Goal: Task Accomplishment & Management: Complete application form

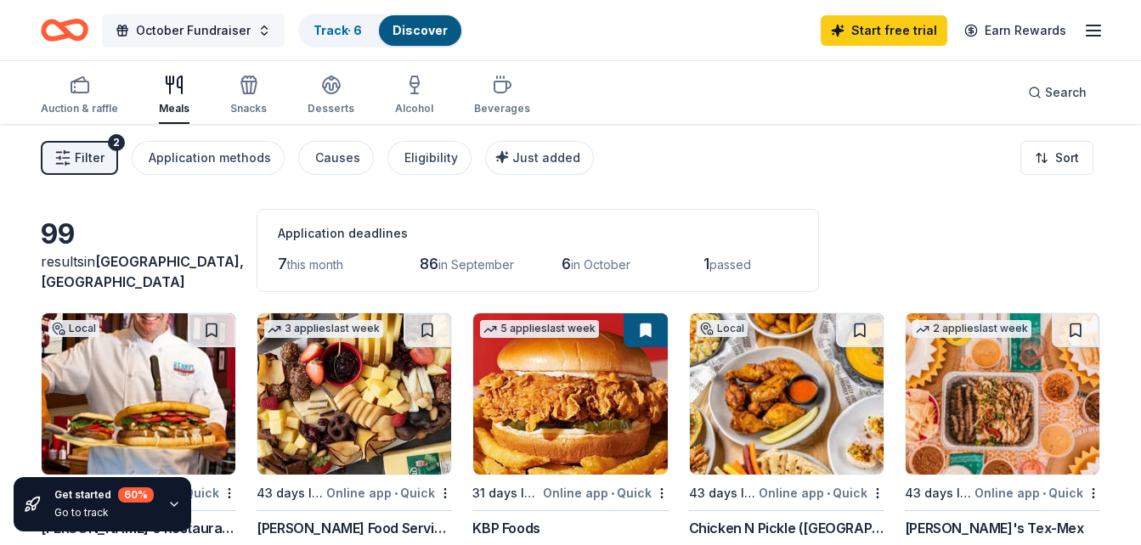
click at [253, 26] on button "October Fundraiser" at bounding box center [193, 31] width 183 height 34
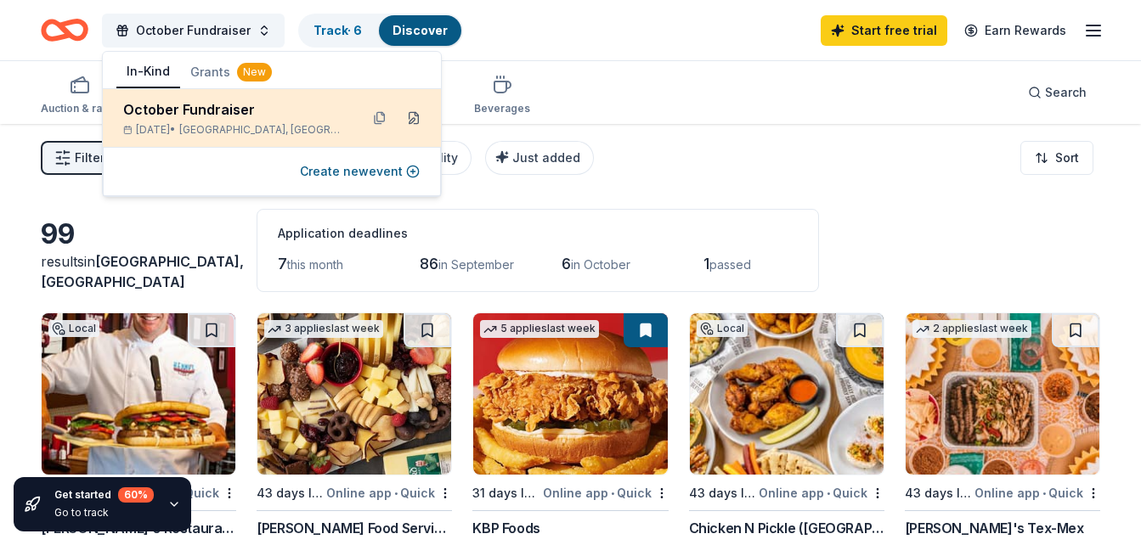
click at [414, 110] on button at bounding box center [413, 117] width 27 height 27
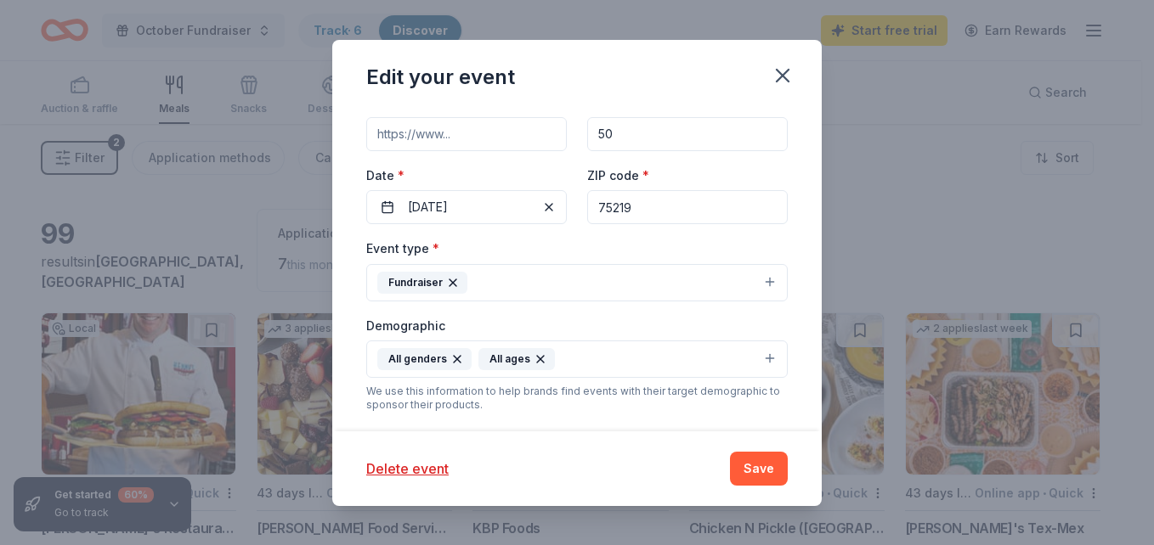
scroll to position [199, 0]
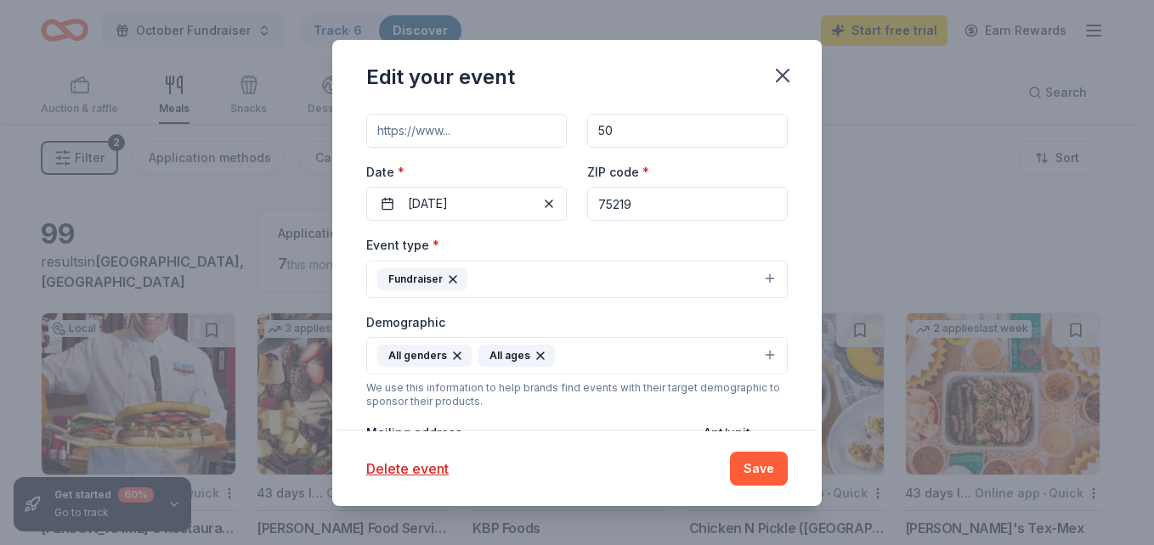
click at [549, 231] on div "Event name * October Fundraiser 19 /100 Event website Attendance * 50 Date * 10…" at bounding box center [576, 408] width 421 height 788
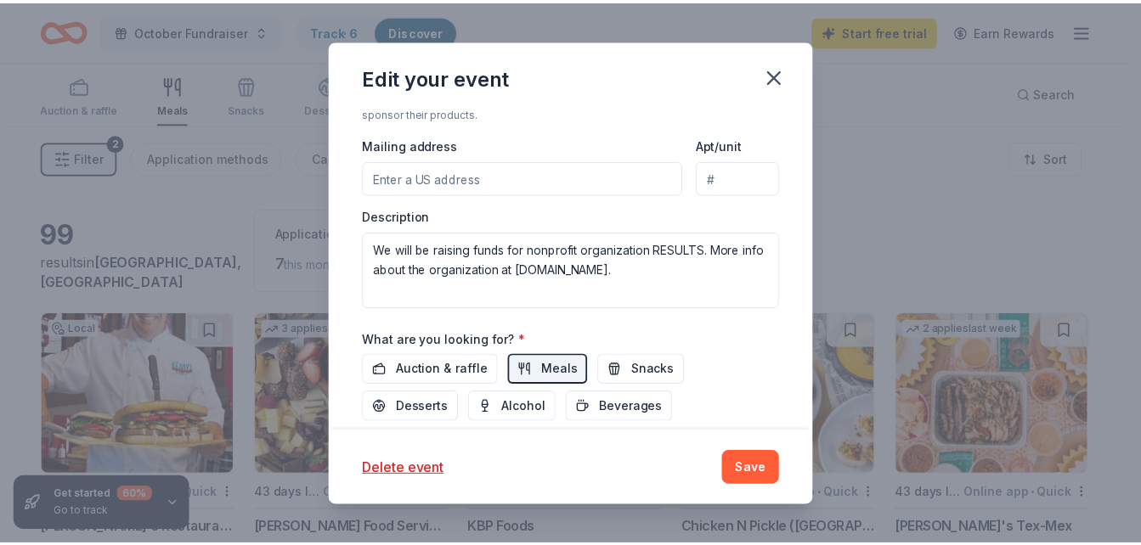
scroll to position [477, 0]
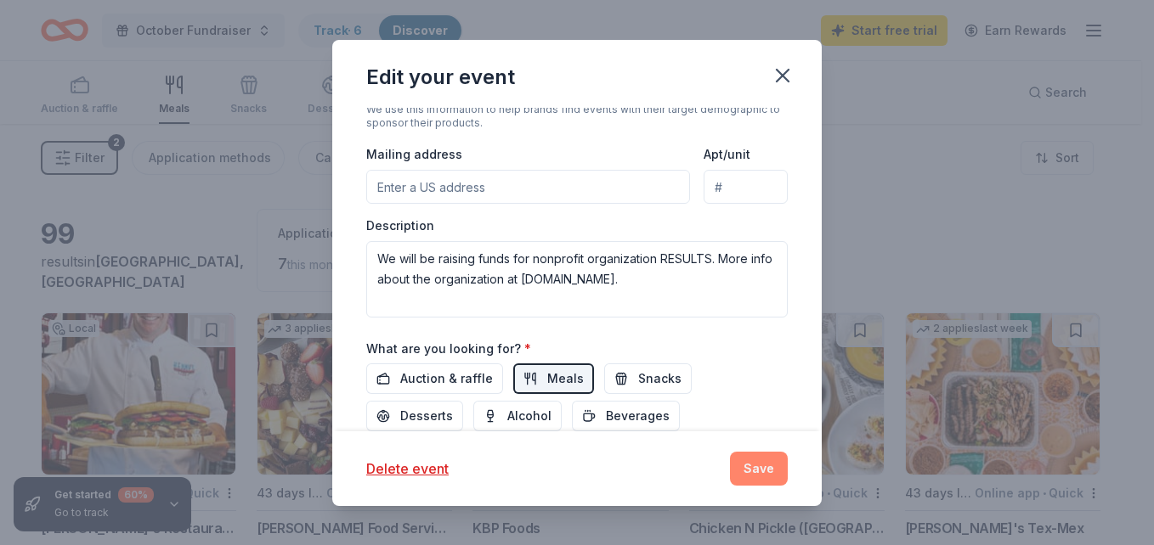
click at [760, 466] on button "Save" at bounding box center [759, 469] width 58 height 34
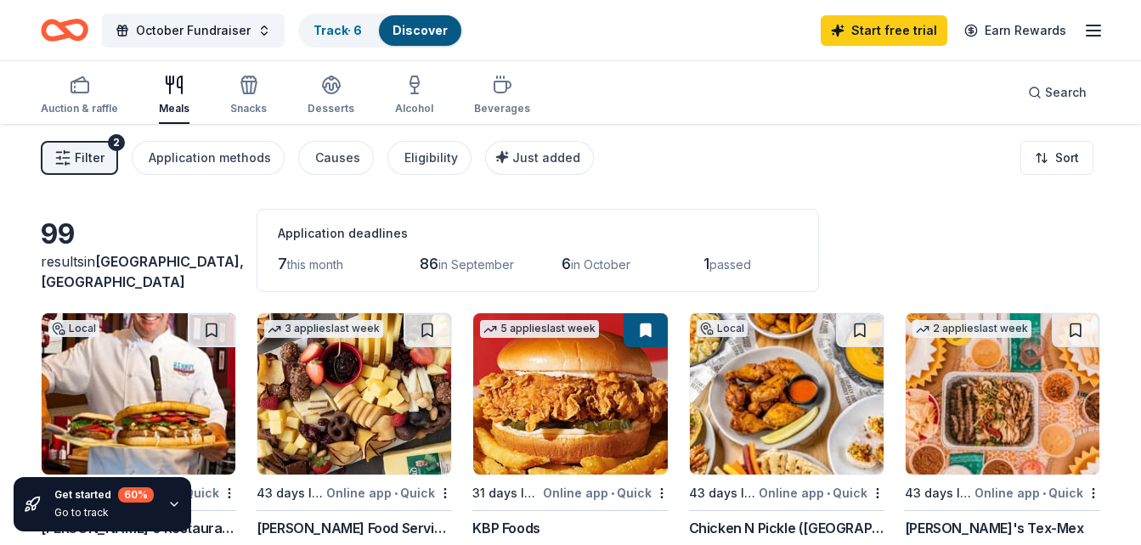
click at [1101, 29] on icon "button" at bounding box center [1093, 30] width 20 height 20
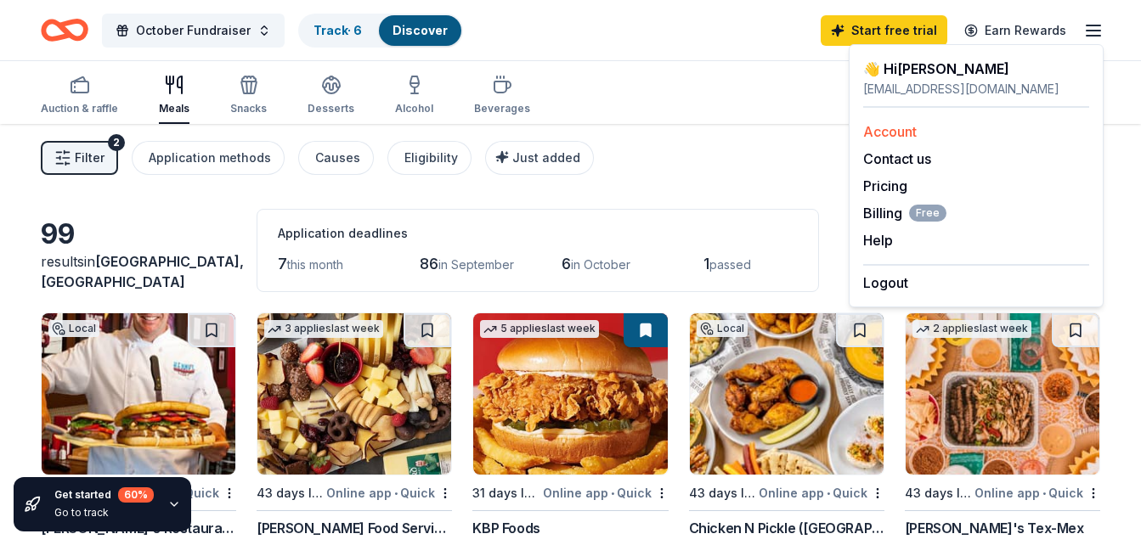
click at [899, 128] on link "Account" at bounding box center [890, 131] width 54 height 17
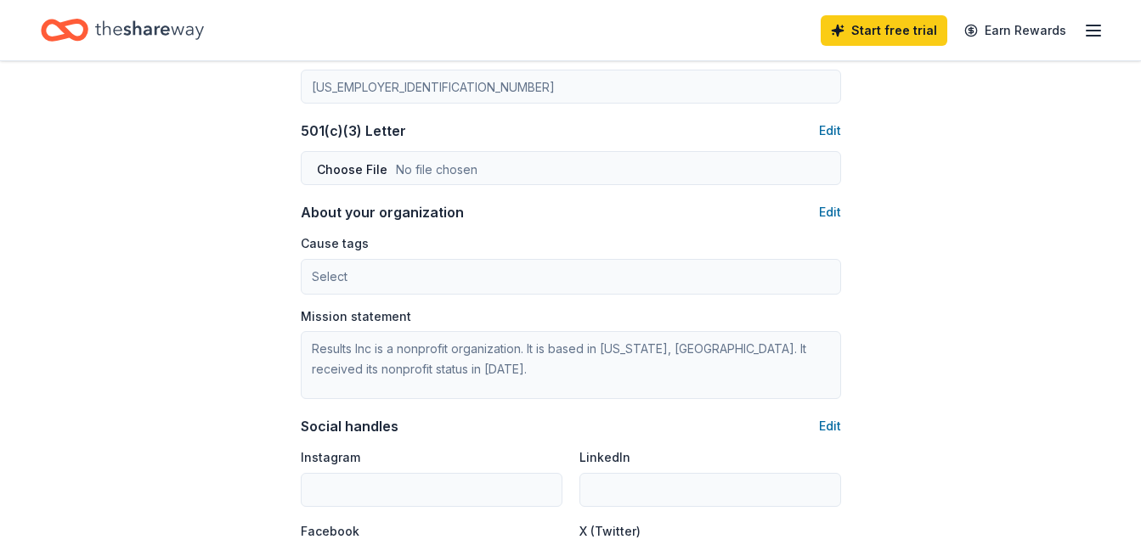
scroll to position [818, 0]
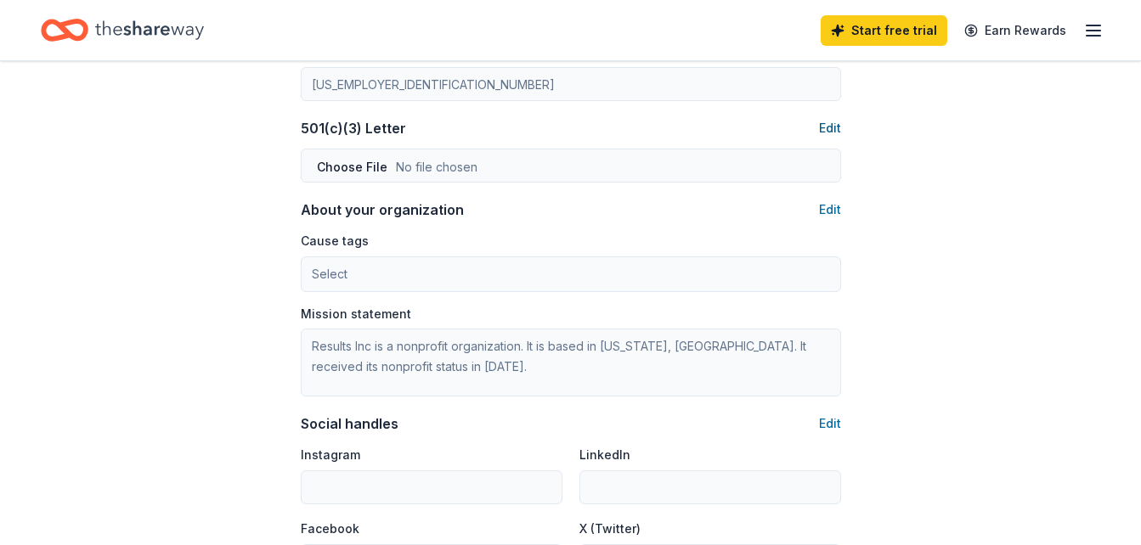
click at [830, 133] on button "Edit" at bounding box center [830, 128] width 22 height 20
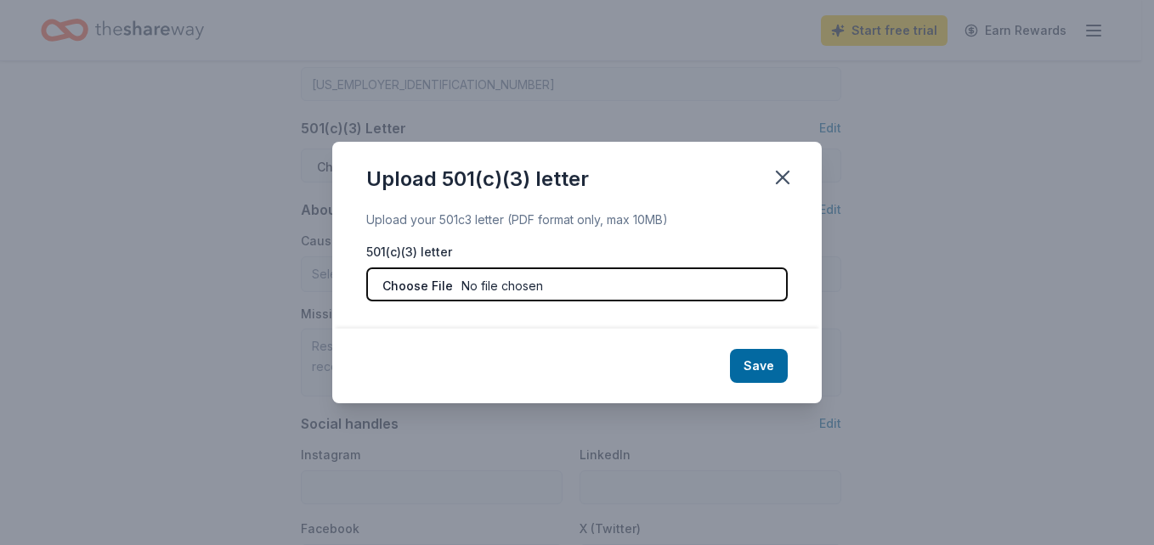
click at [542, 298] on input "file" at bounding box center [576, 285] width 421 height 34
type input "C:\fakepath\W9 Signed 2024.jpeg"
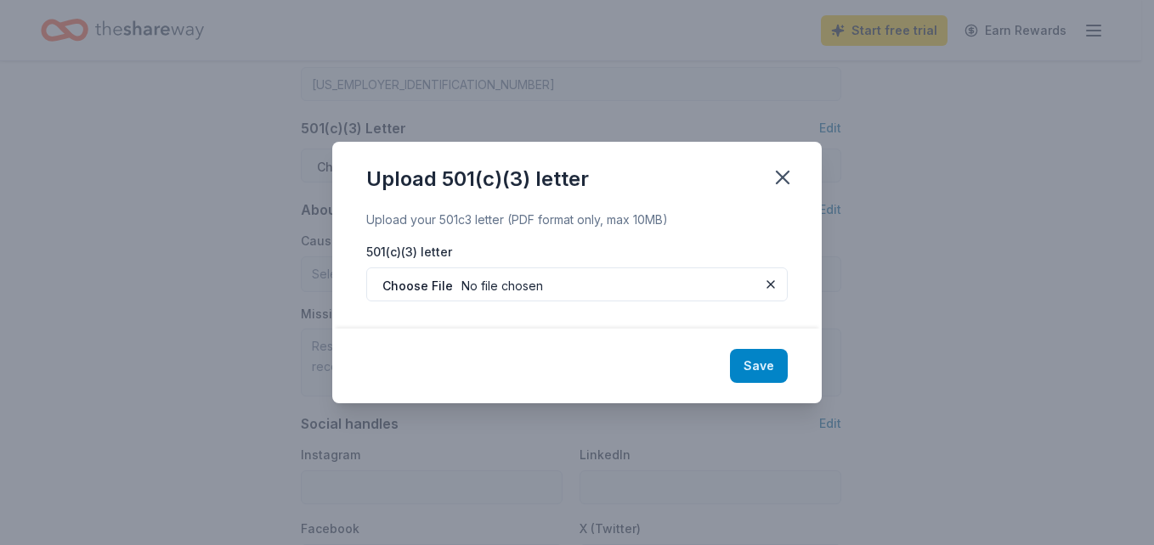
click at [757, 364] on button "Save" at bounding box center [759, 366] width 58 height 34
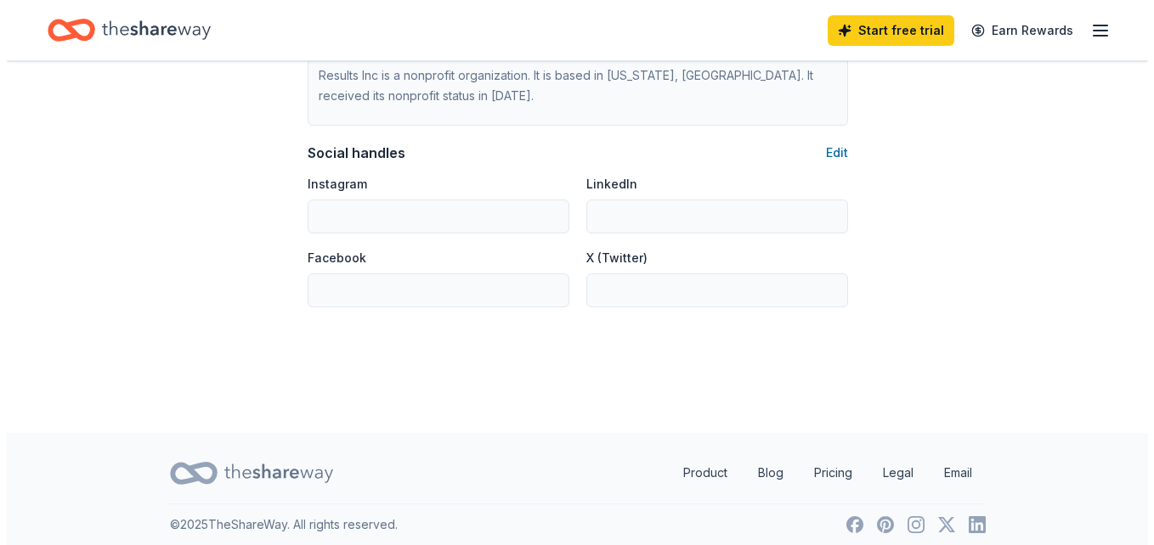
scroll to position [1092, 0]
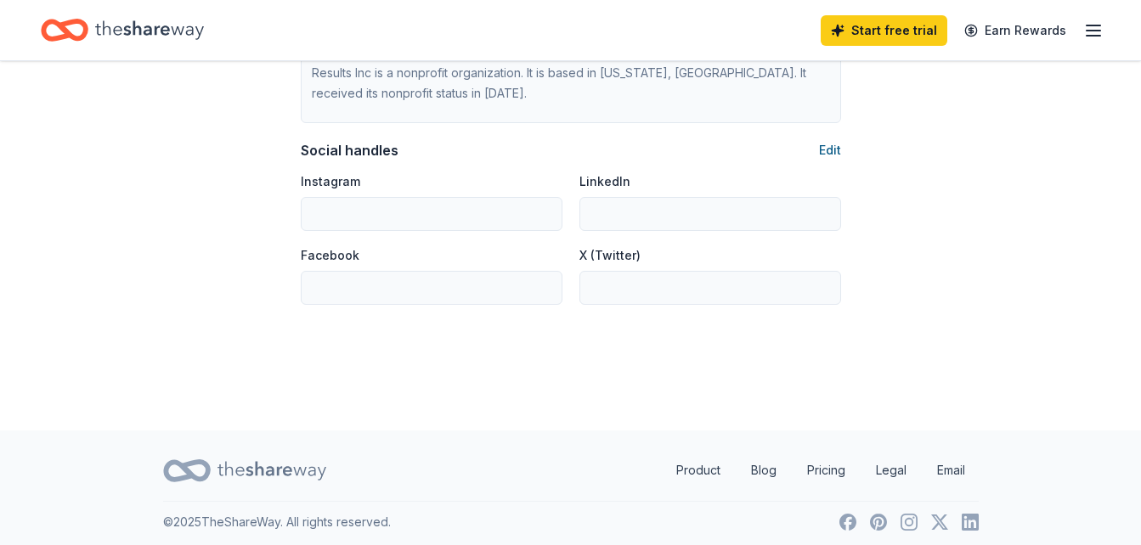
click at [840, 143] on button "Edit" at bounding box center [830, 150] width 22 height 20
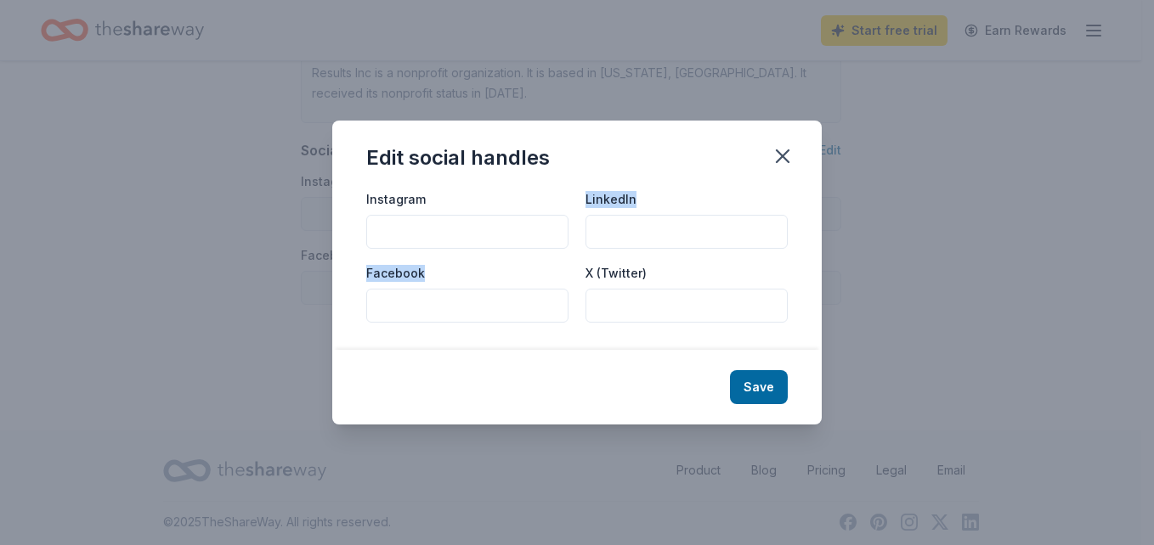
drag, startPoint x: 489, startPoint y: 249, endPoint x: 489, endPoint y: 234, distance: 15.3
click at [489, 234] on div "Instagram LinkedIn Facebook X (Twitter)" at bounding box center [576, 255] width 421 height 133
click at [489, 234] on input "Instagram" at bounding box center [467, 232] width 202 height 34
type input "voices4results"
click at [615, 230] on input "LinkedIn" at bounding box center [686, 232] width 202 height 34
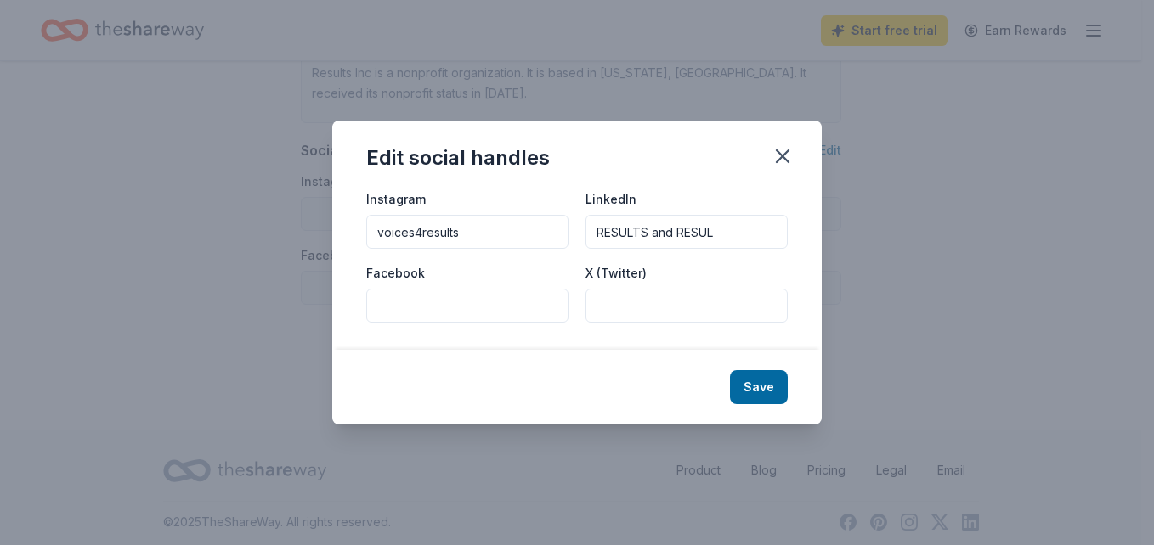
click at [615, 230] on input "RESULTS and RESUL" at bounding box center [686, 232] width 202 height 34
click at [740, 234] on input "RESULTS and RESUL" at bounding box center [686, 232] width 202 height 34
type input "RESULTS and RESULTS Educational Fund"
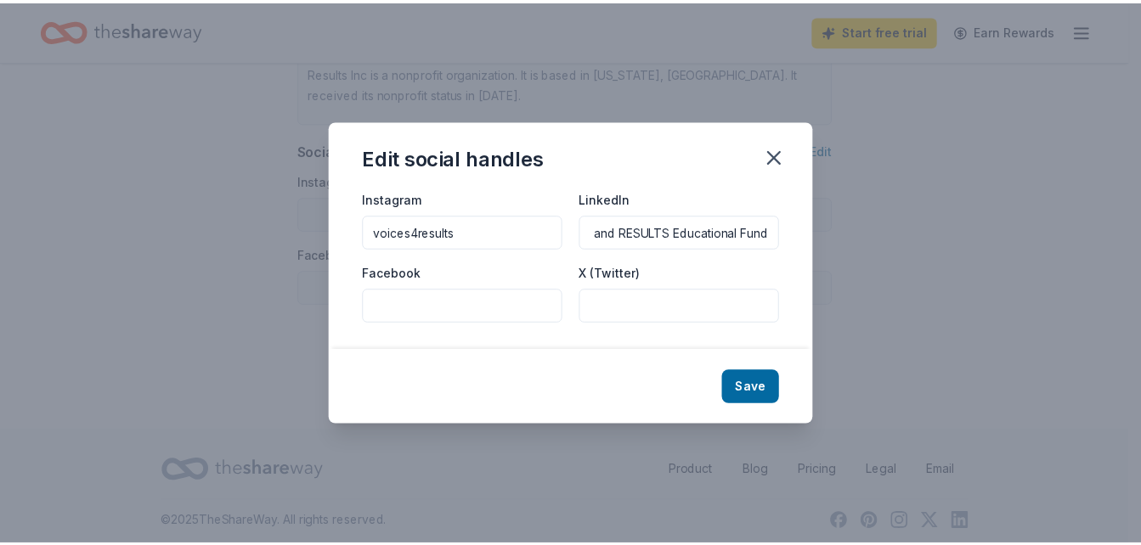
scroll to position [0, 0]
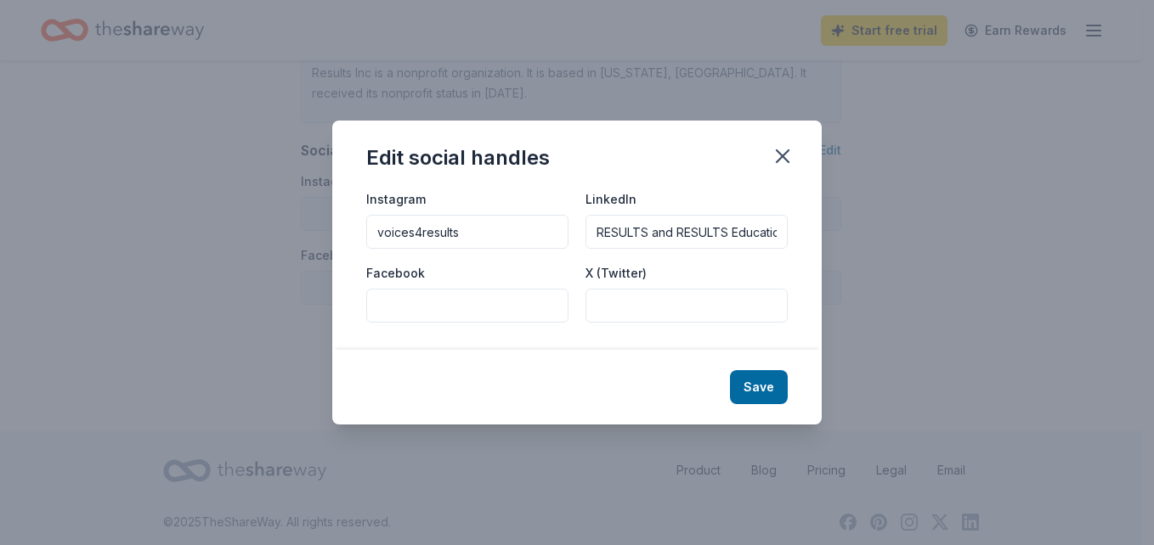
click at [489, 301] on input "Facebook" at bounding box center [467, 306] width 202 height 34
type input "Results Educational Fund"
click at [761, 381] on button "Save" at bounding box center [759, 387] width 58 height 34
type input "voices4results"
type input "RESULTS and RESULTS Educational Fund"
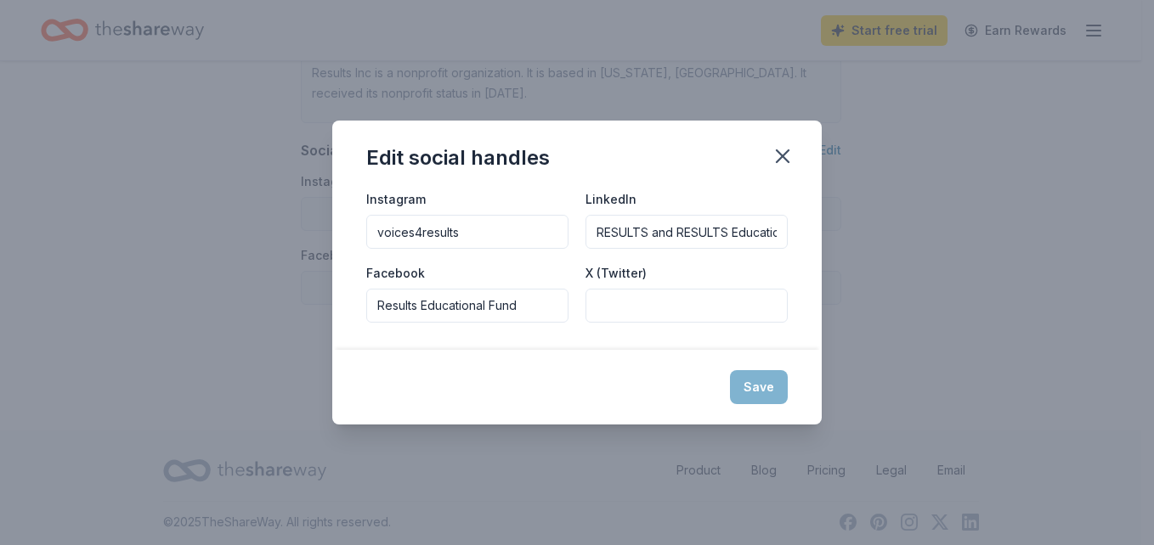
type input "Results Educational Fund"
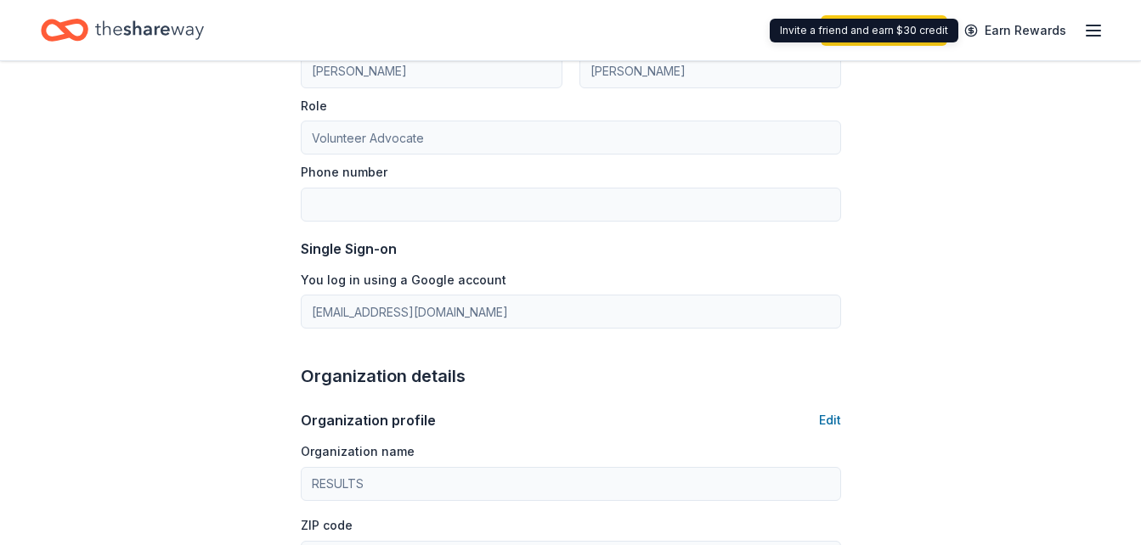
scroll to position [190, 0]
click at [1092, 32] on icon "button" at bounding box center [1093, 30] width 20 height 20
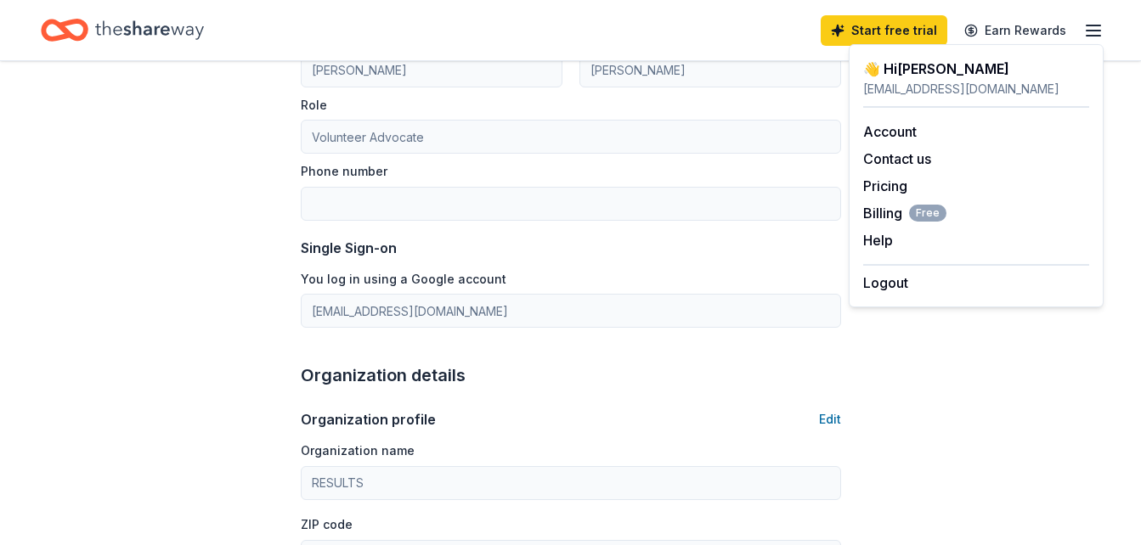
scroll to position [0, 0]
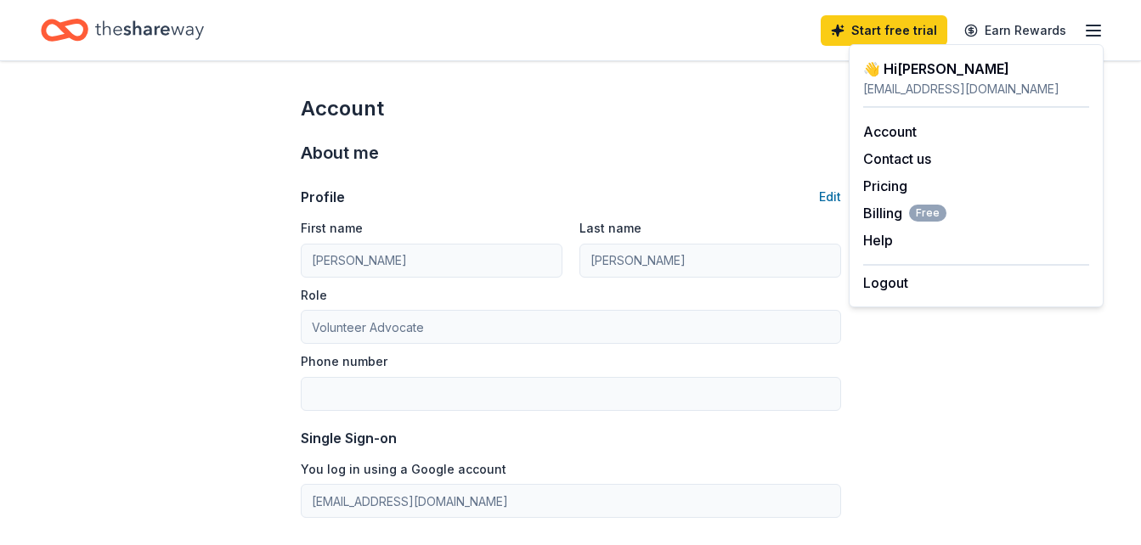
click at [133, 37] on icon "Home" at bounding box center [149, 30] width 109 height 35
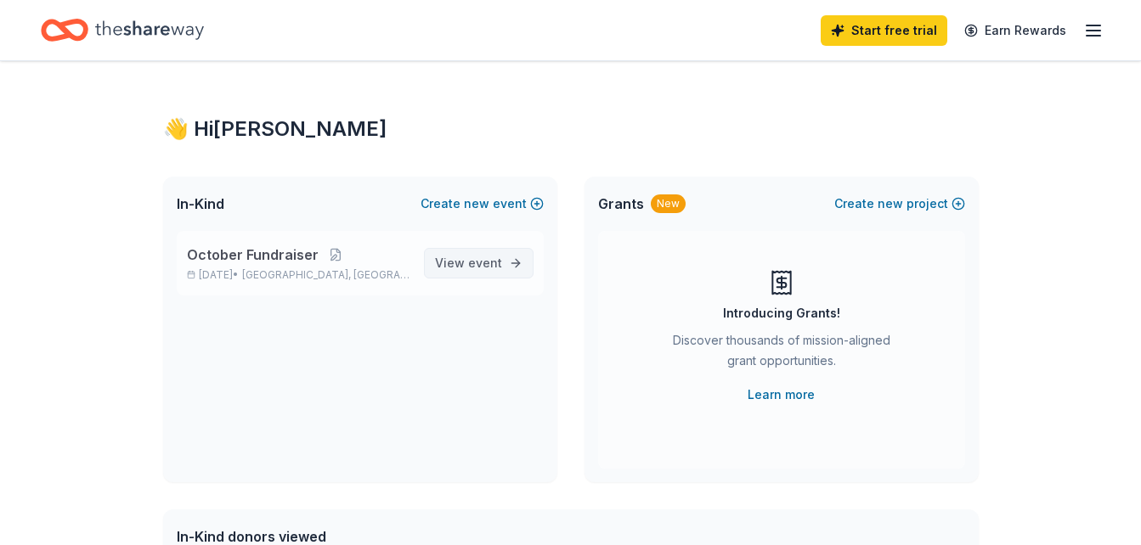
click at [513, 269] on link "View event" at bounding box center [479, 263] width 110 height 31
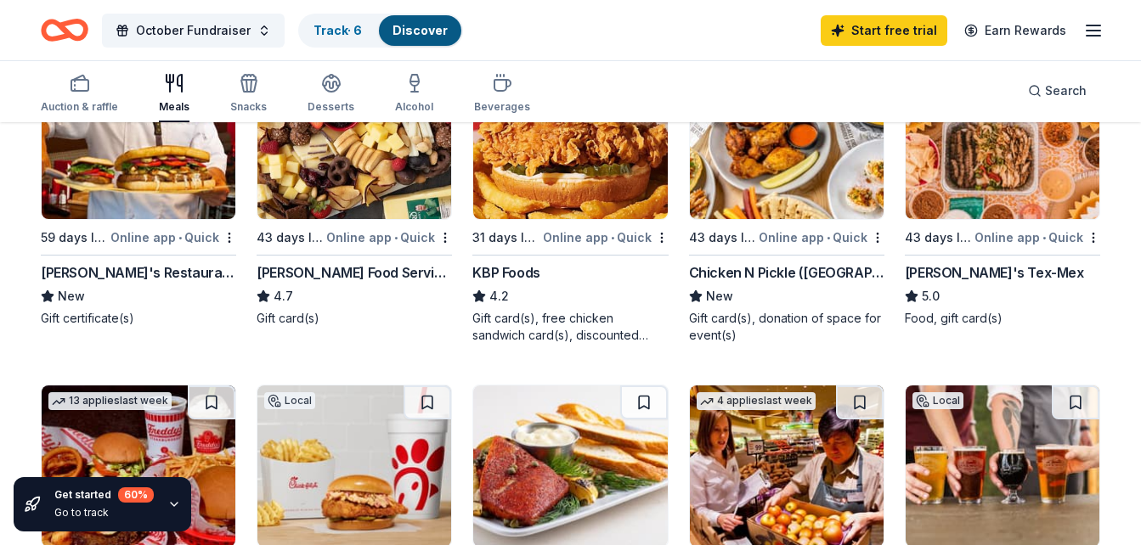
scroll to position [257, 0]
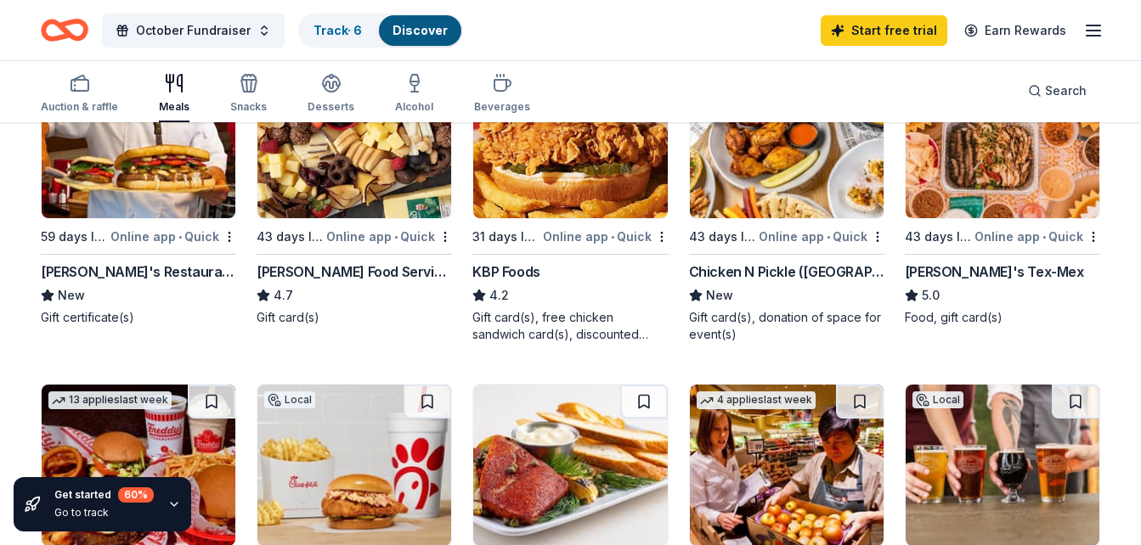
click at [154, 237] on div "Online app • Quick" at bounding box center [173, 236] width 126 height 21
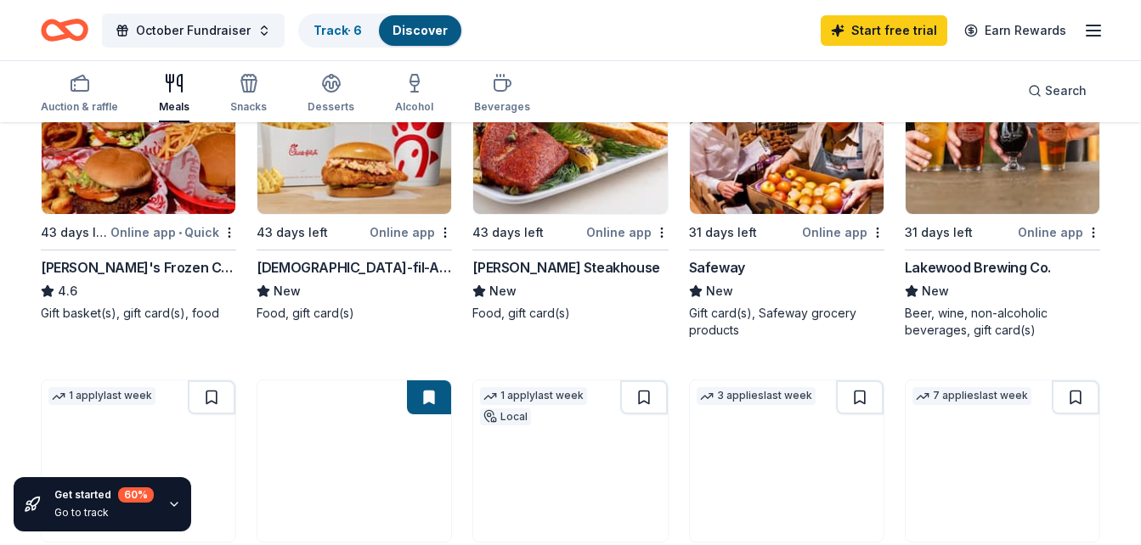
scroll to position [590, 0]
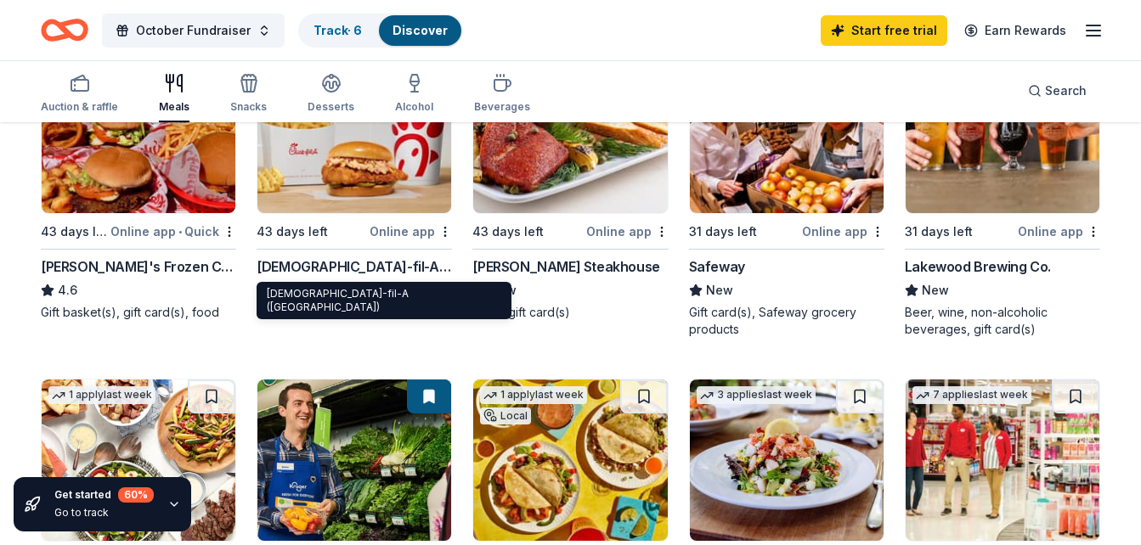
click at [301, 277] on div "Chick-fil-A (Dallas Frankford Road)" at bounding box center [354, 267] width 195 height 20
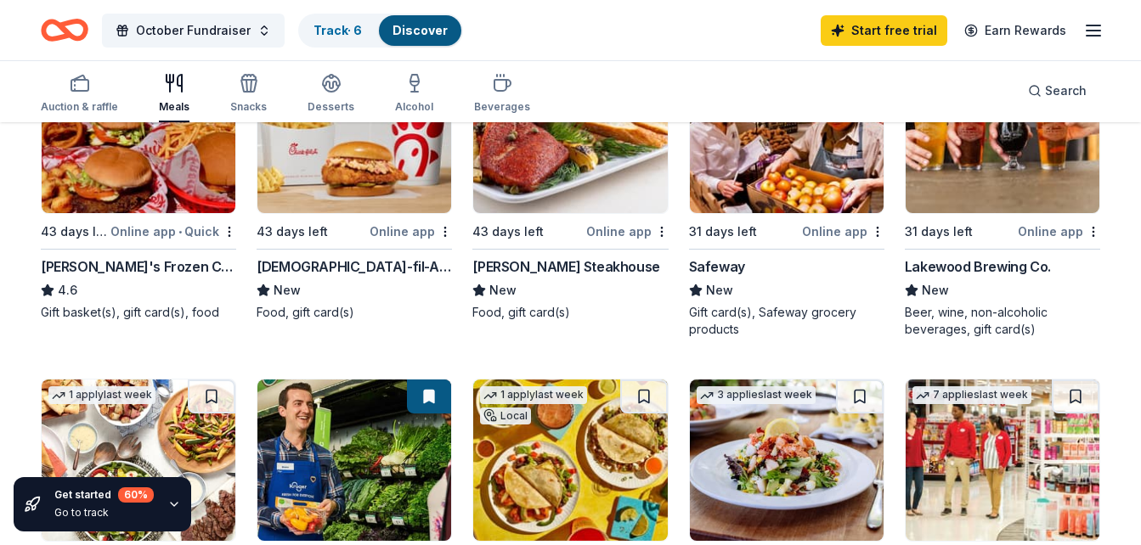
click at [953, 268] on div "Lakewood Brewing Co." at bounding box center [978, 267] width 146 height 20
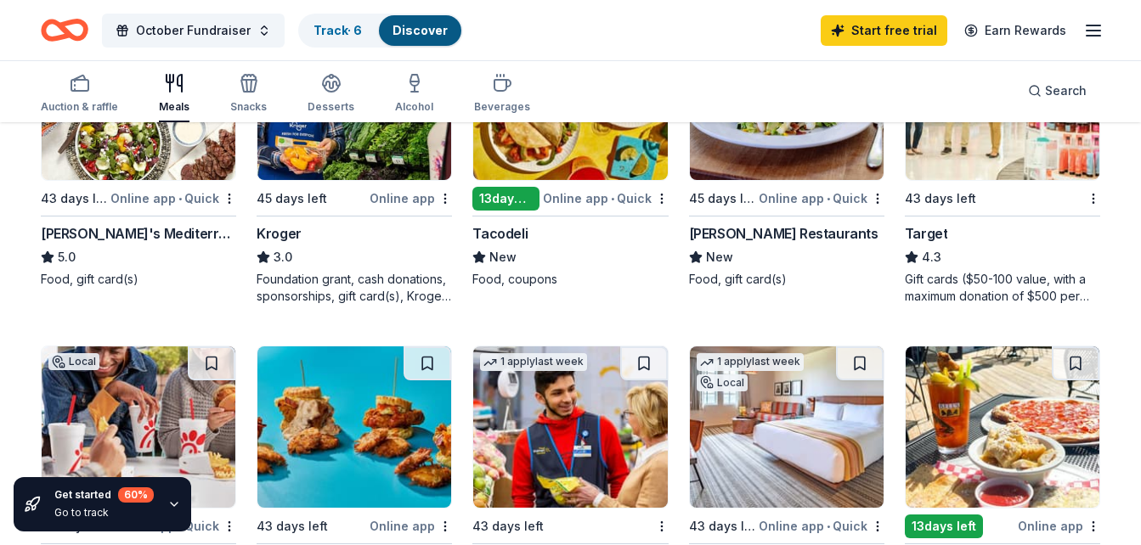
click at [290, 234] on div "Kroger" at bounding box center [279, 233] width 45 height 20
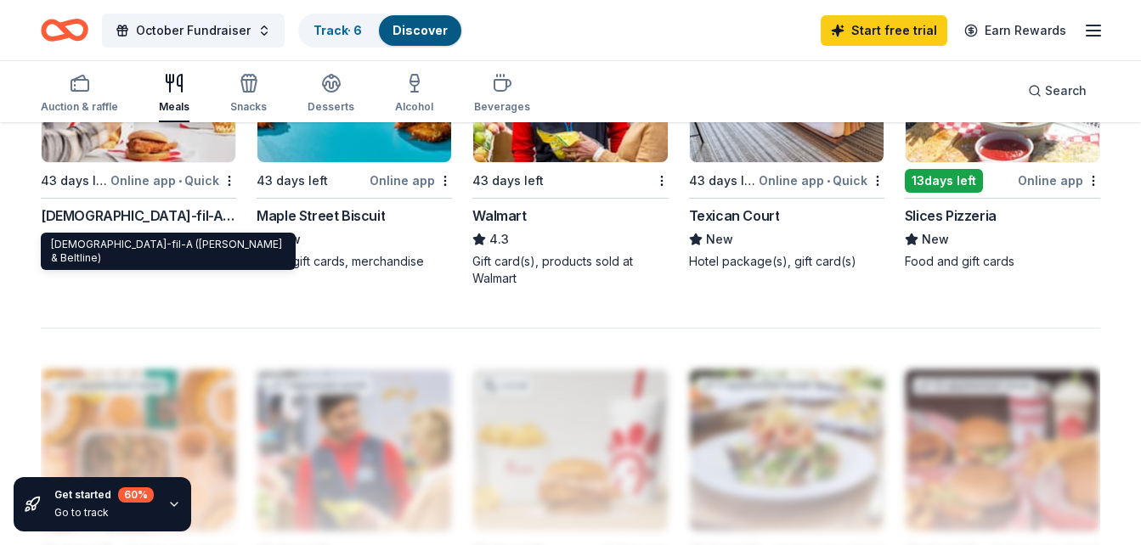
drag, startPoint x: 150, startPoint y: 222, endPoint x: 359, endPoint y: 237, distance: 209.6
click at [150, 222] on div "Chick-fil-A (Dallas Preston & Beltline)" at bounding box center [138, 216] width 195 height 20
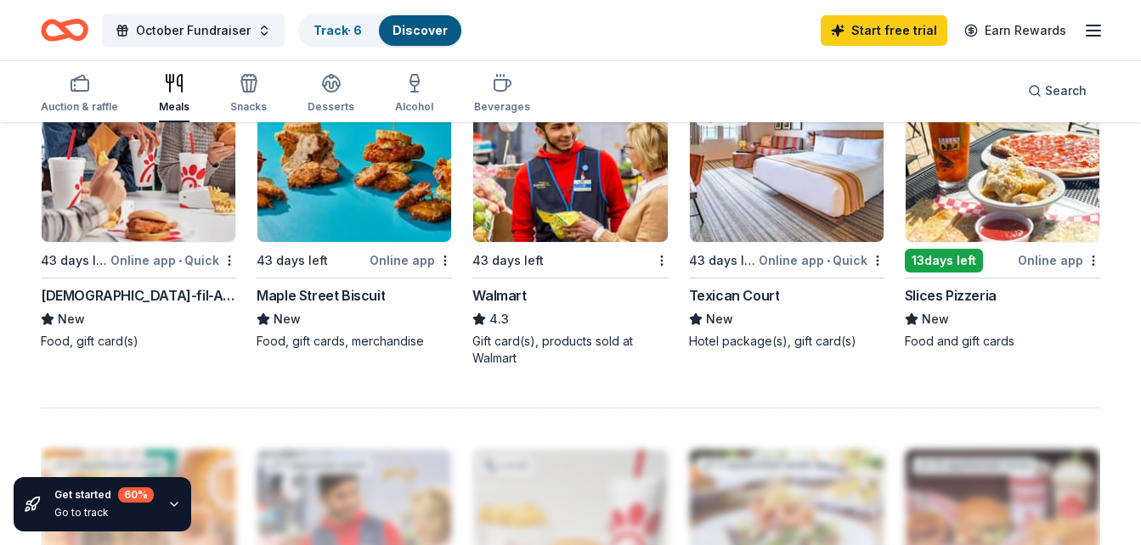
scroll to position [1193, 0]
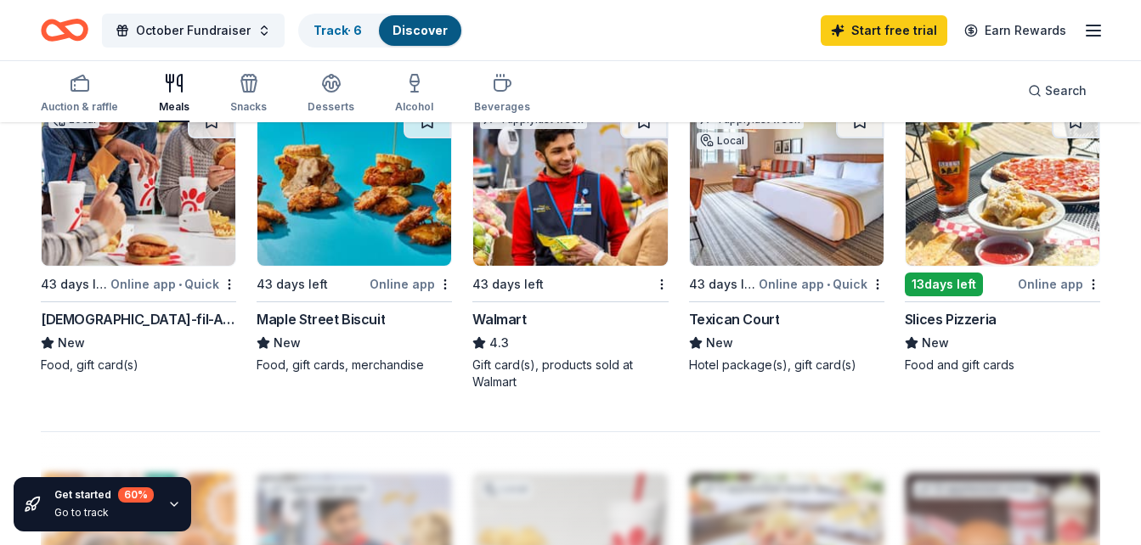
click at [332, 316] on div "Maple Street Biscuit" at bounding box center [321, 319] width 128 height 20
click at [521, 317] on div "Walmart" at bounding box center [499, 319] width 54 height 20
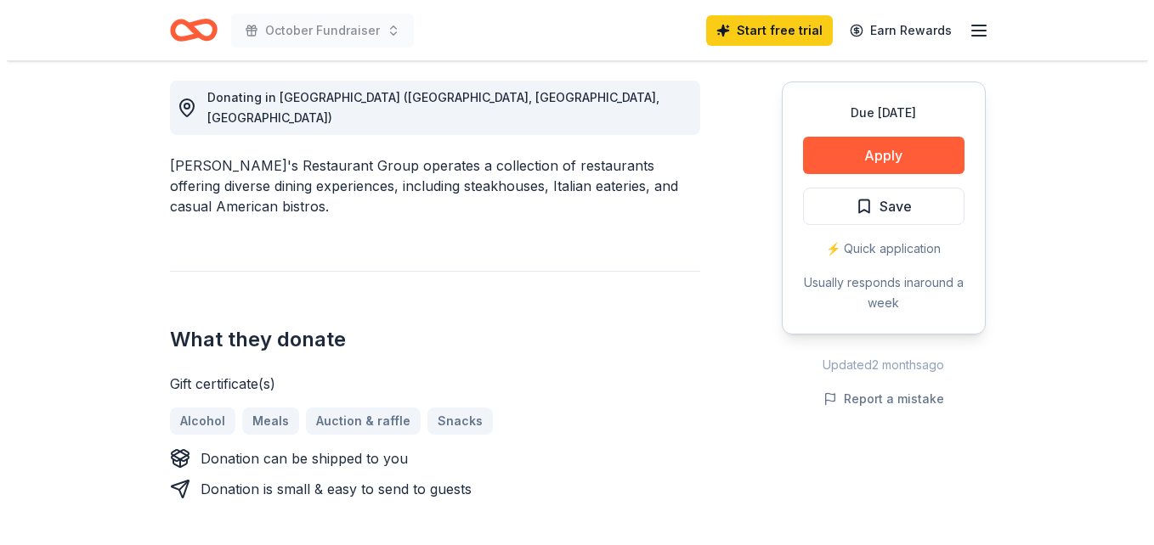
scroll to position [480, 0]
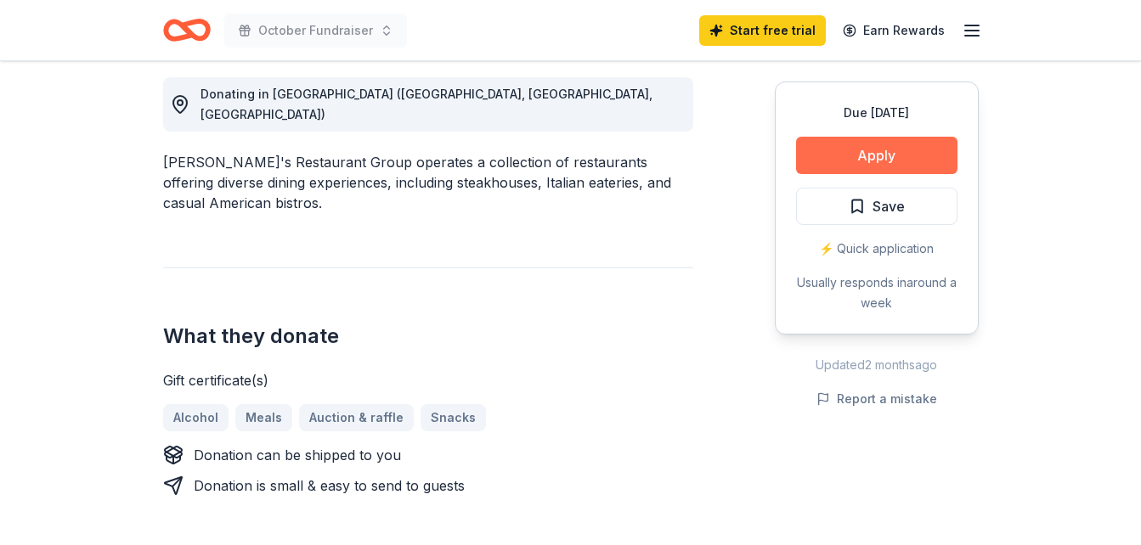
click at [881, 153] on button "Apply" at bounding box center [876, 155] width 161 height 37
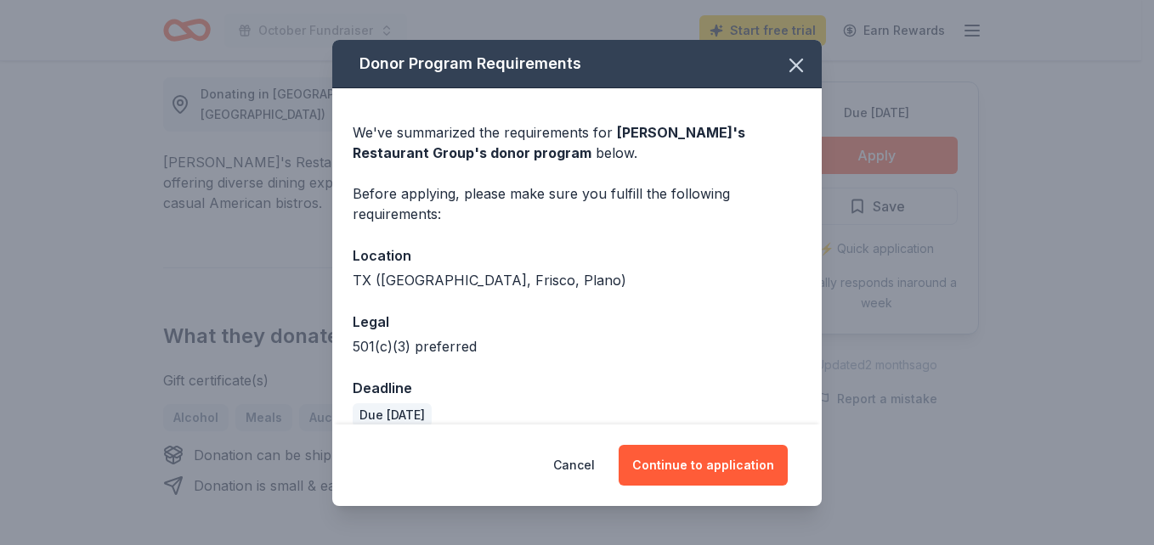
scroll to position [23, 0]
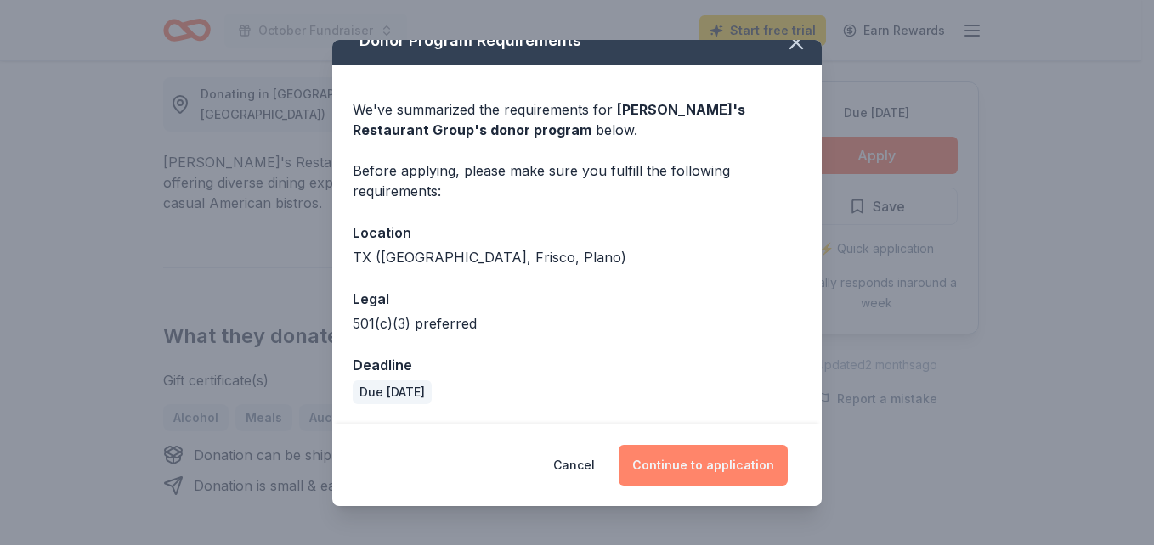
click at [726, 449] on button "Continue to application" at bounding box center [702, 465] width 169 height 41
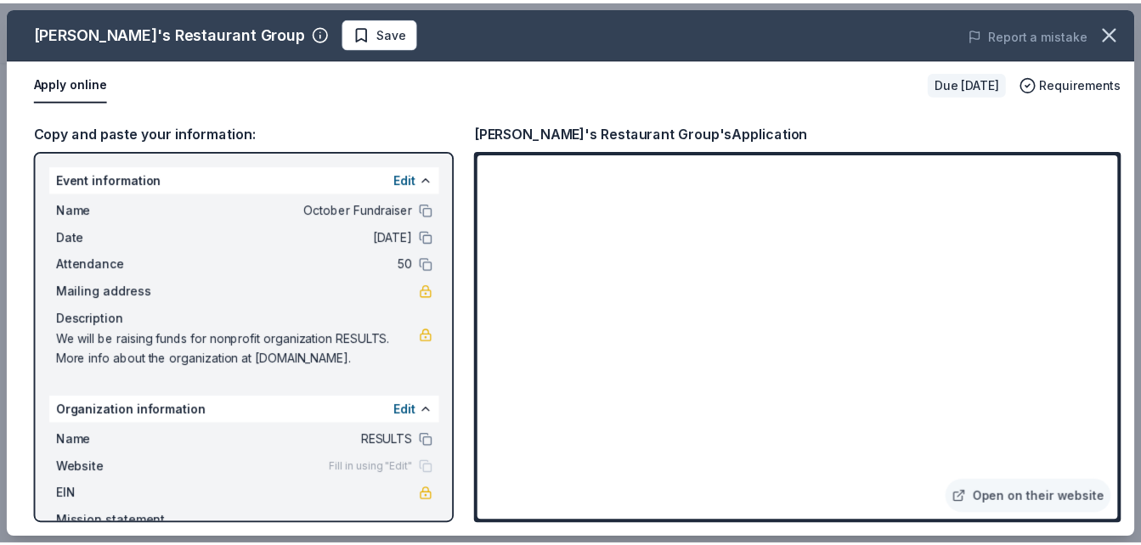
scroll to position [71, 0]
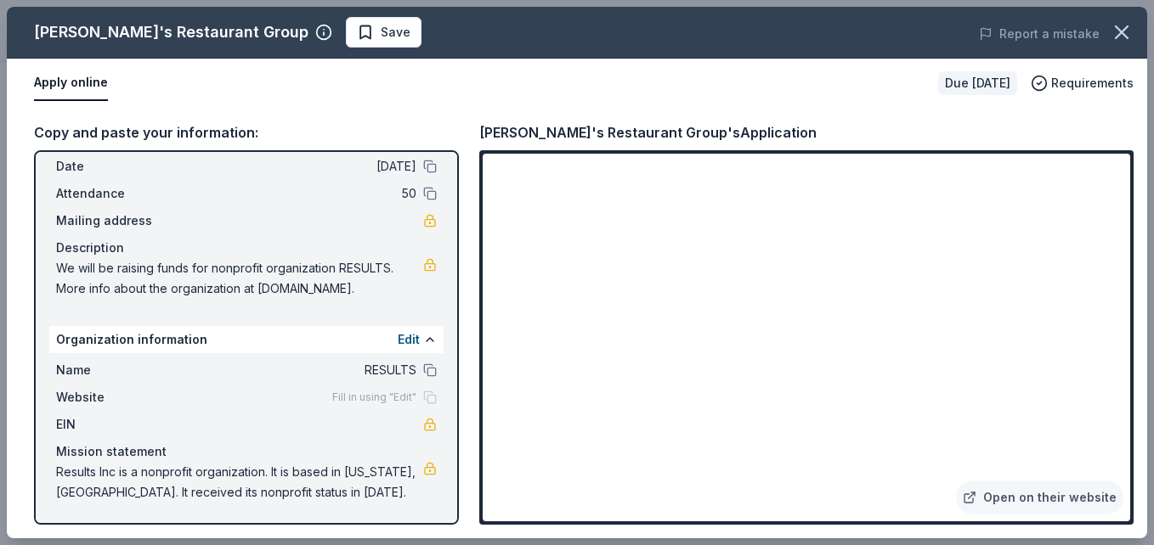
drag, startPoint x: 324, startPoint y: 290, endPoint x: 54, endPoint y: 264, distance: 271.4
click at [54, 264] on div "Name October Fundraiser Date 10/23/25 Attendance 50 Mailing address Description…" at bounding box center [246, 214] width 394 height 184
drag, startPoint x: 201, startPoint y: 280, endPoint x: 183, endPoint y: 279, distance: 18.8
click at [183, 279] on span "We will be raising funds for nonprofit organization RESULTS. More info about th…" at bounding box center [239, 278] width 367 height 41
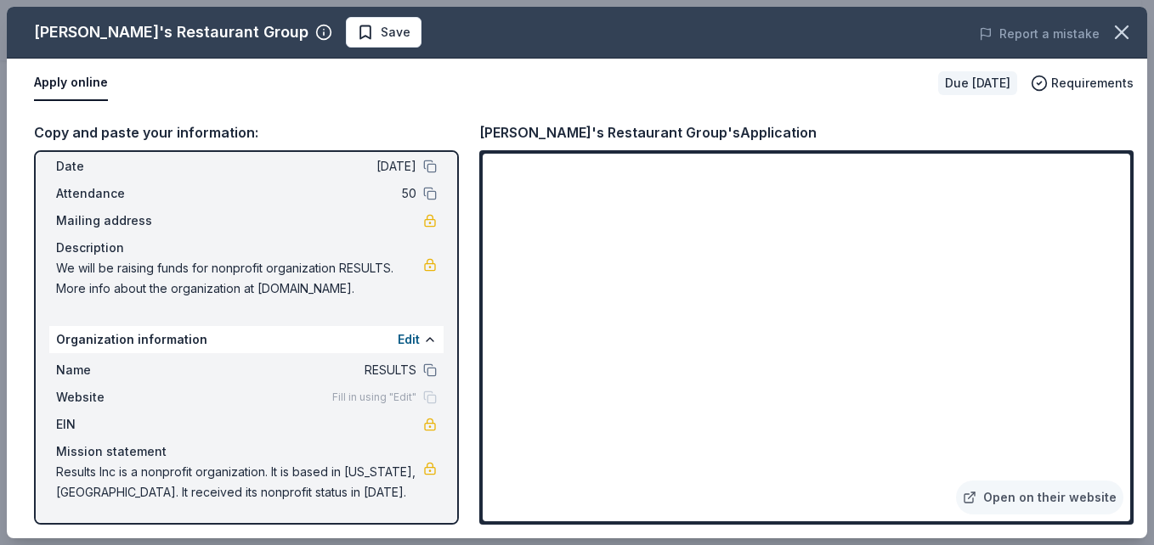
drag, startPoint x: 183, startPoint y: 474, endPoint x: 139, endPoint y: 483, distance: 44.2
click at [139, 483] on span "Results Inc is a nonprofit organization. It is based in [US_STATE], [GEOGRAPHIC…" at bounding box center [239, 482] width 367 height 41
click at [1122, 38] on icon "button" at bounding box center [1122, 32] width 24 height 24
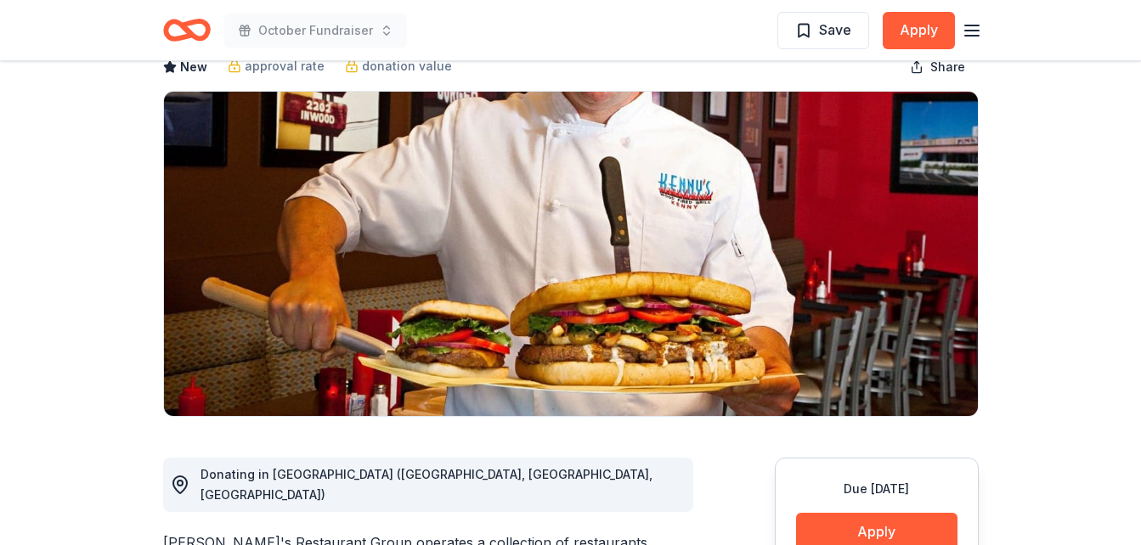
scroll to position [0, 0]
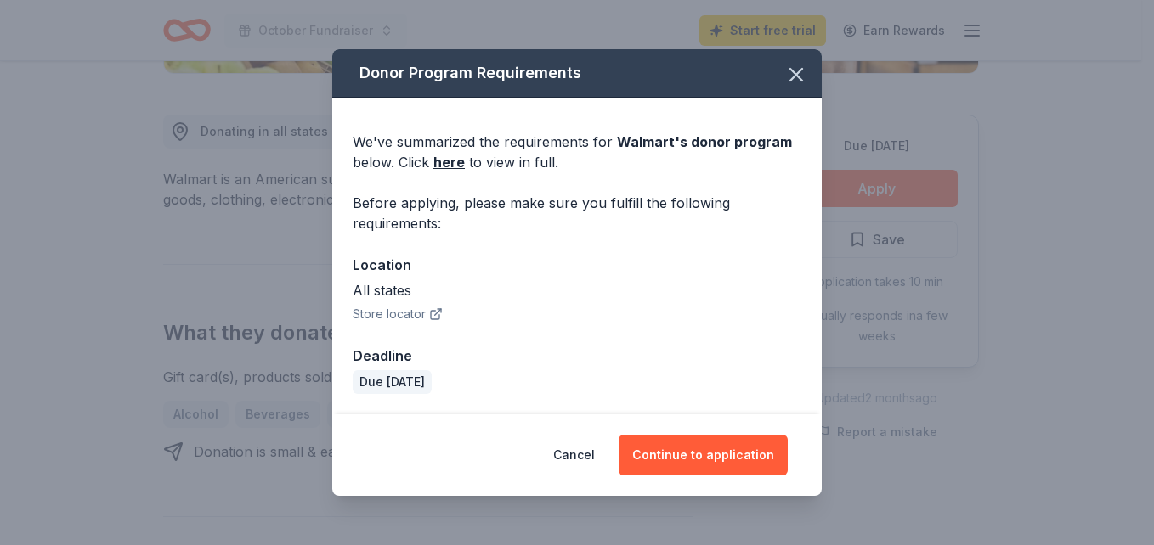
scroll to position [443, 0]
click at [435, 313] on icon "button" at bounding box center [436, 315] width 14 height 14
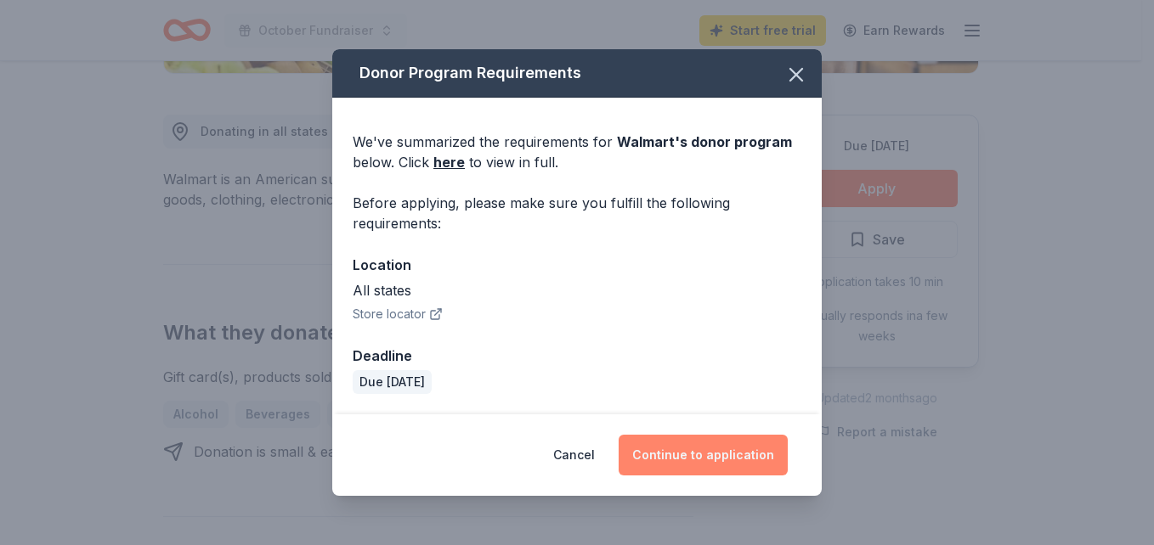
click at [721, 456] on button "Continue to application" at bounding box center [702, 455] width 169 height 41
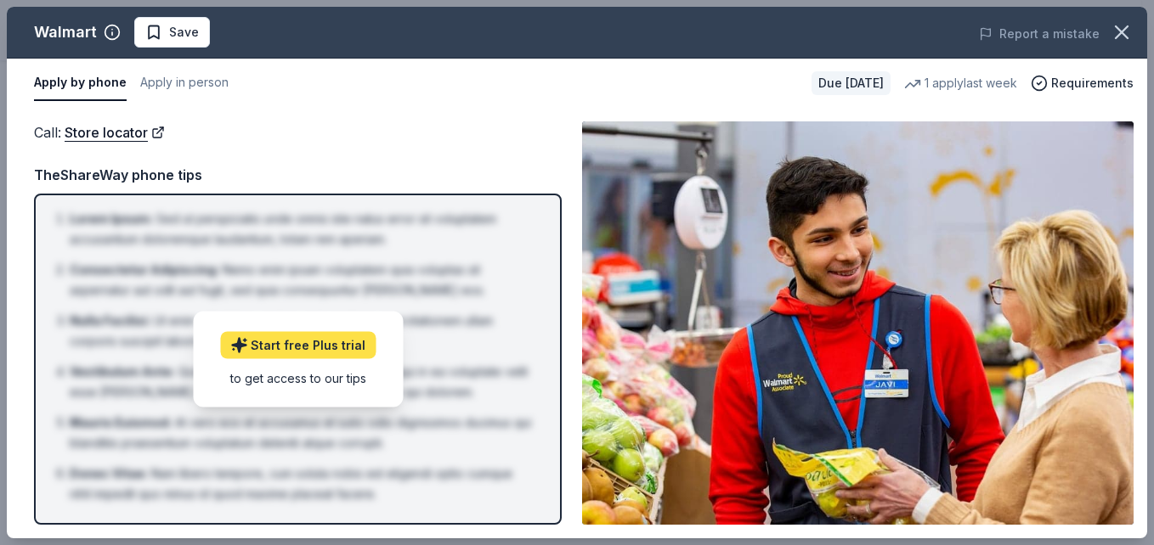
click at [342, 344] on link "Start free Plus trial" at bounding box center [297, 344] width 155 height 27
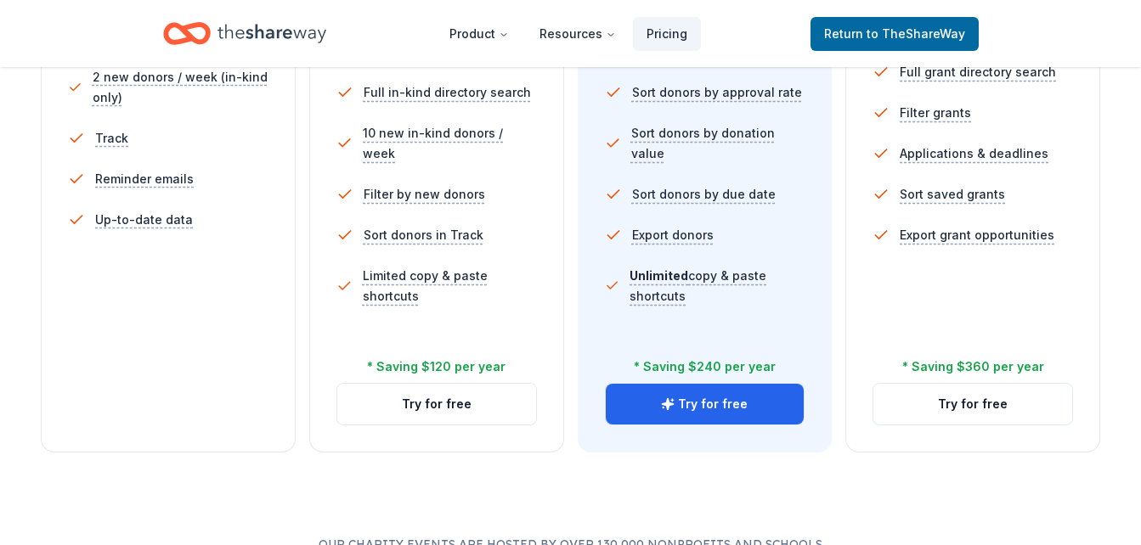
scroll to position [432, 0]
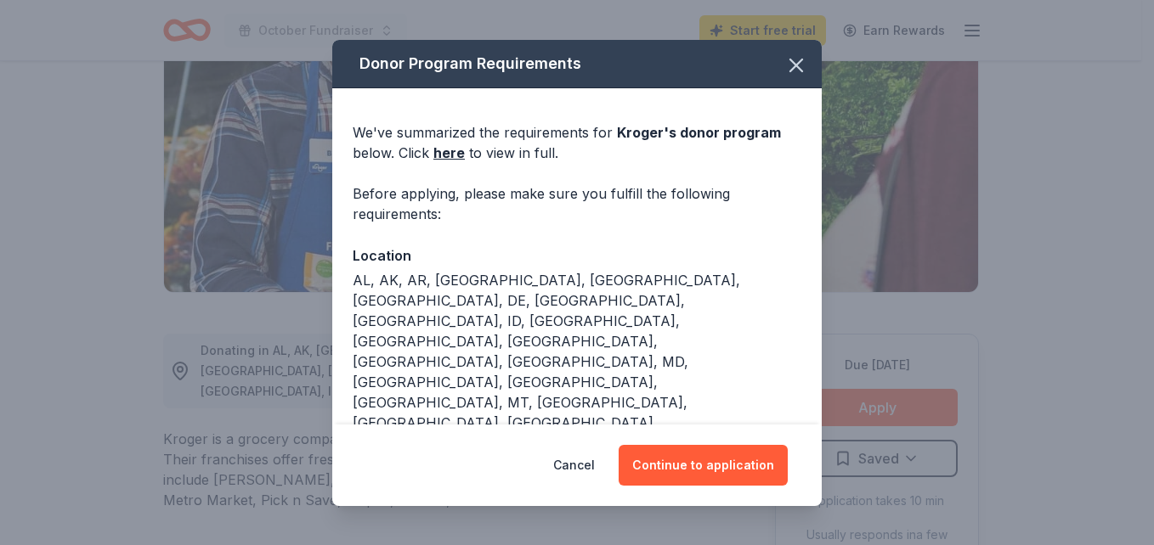
scroll to position [223, 0]
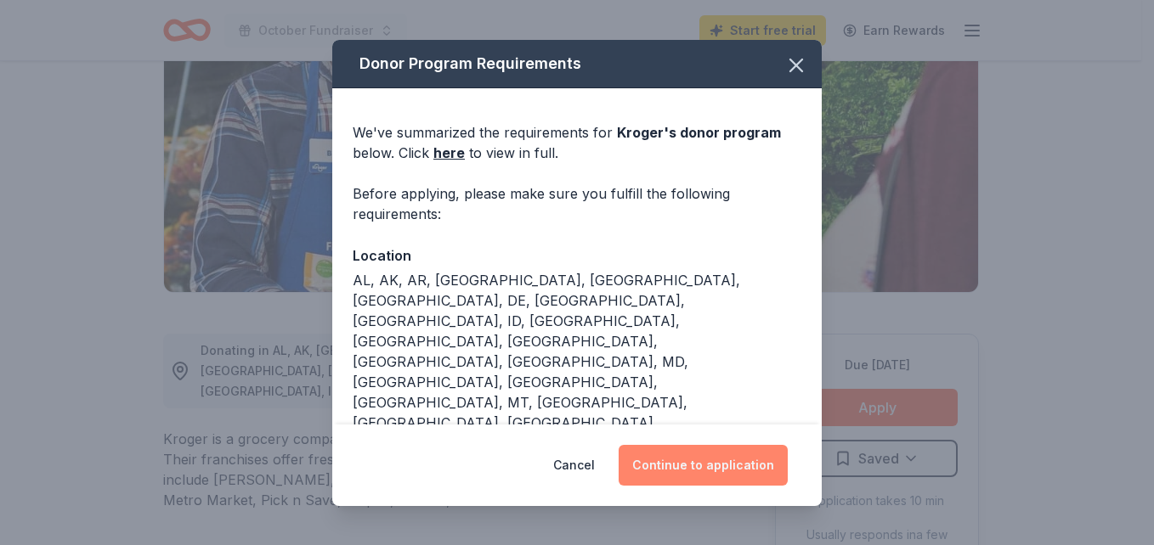
click at [717, 460] on button "Continue to application" at bounding box center [702, 465] width 169 height 41
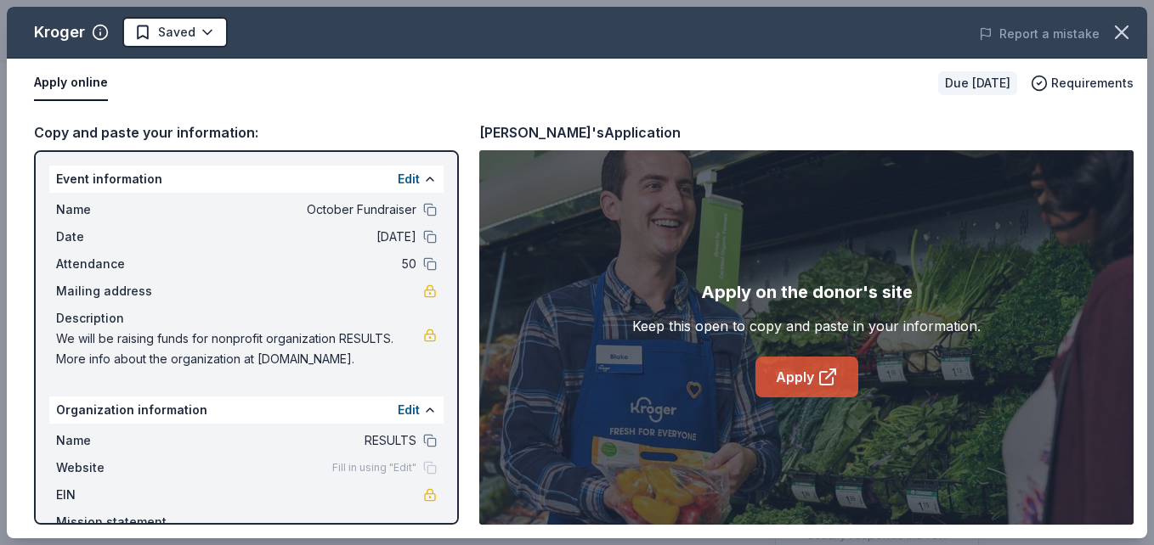
click at [816, 375] on link "Apply" at bounding box center [806, 377] width 103 height 41
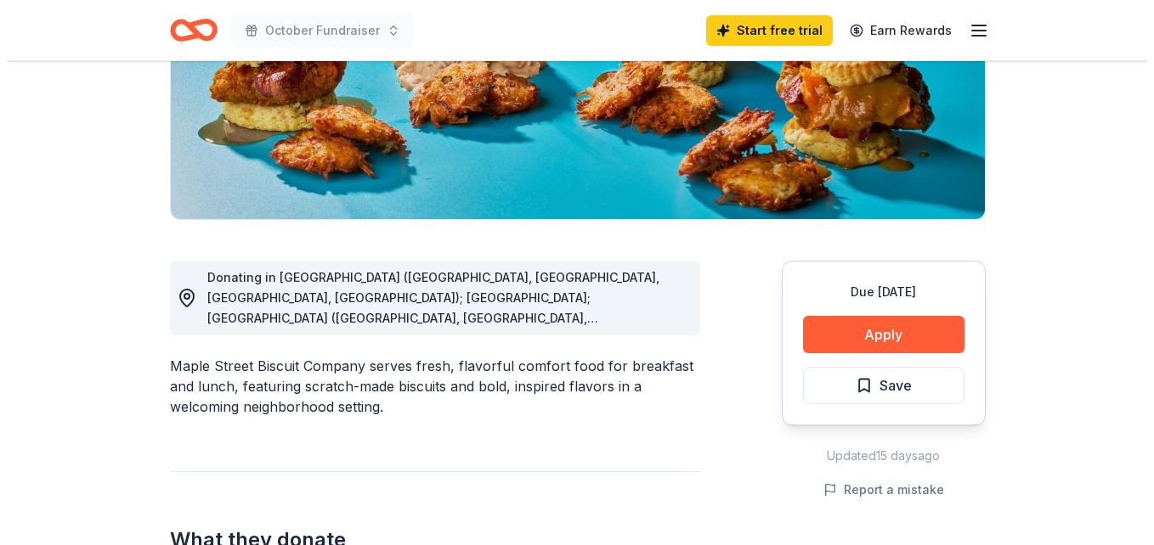
scroll to position [297, 0]
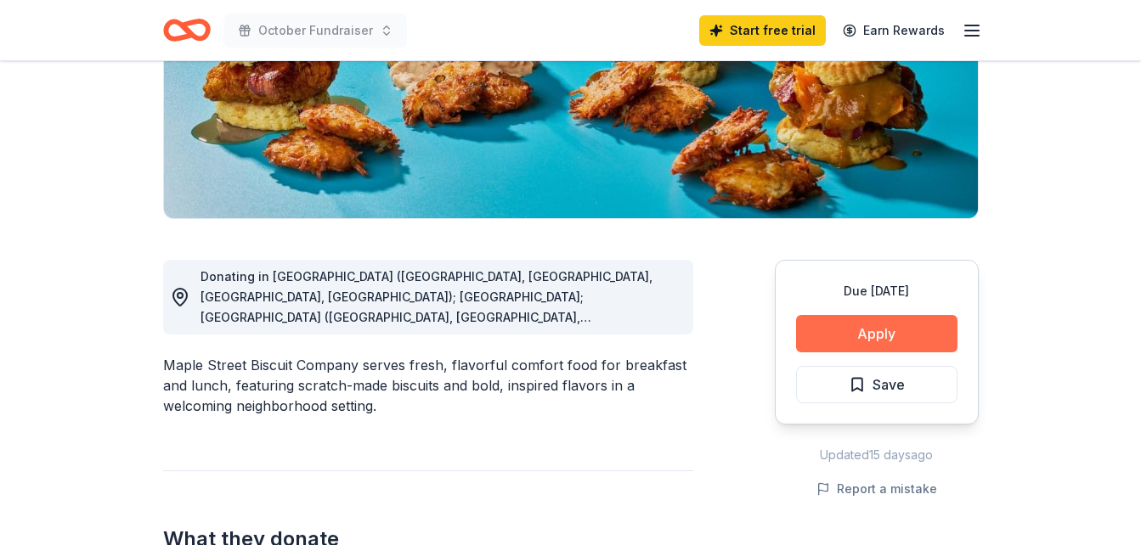
click at [838, 336] on button "Apply" at bounding box center [876, 333] width 161 height 37
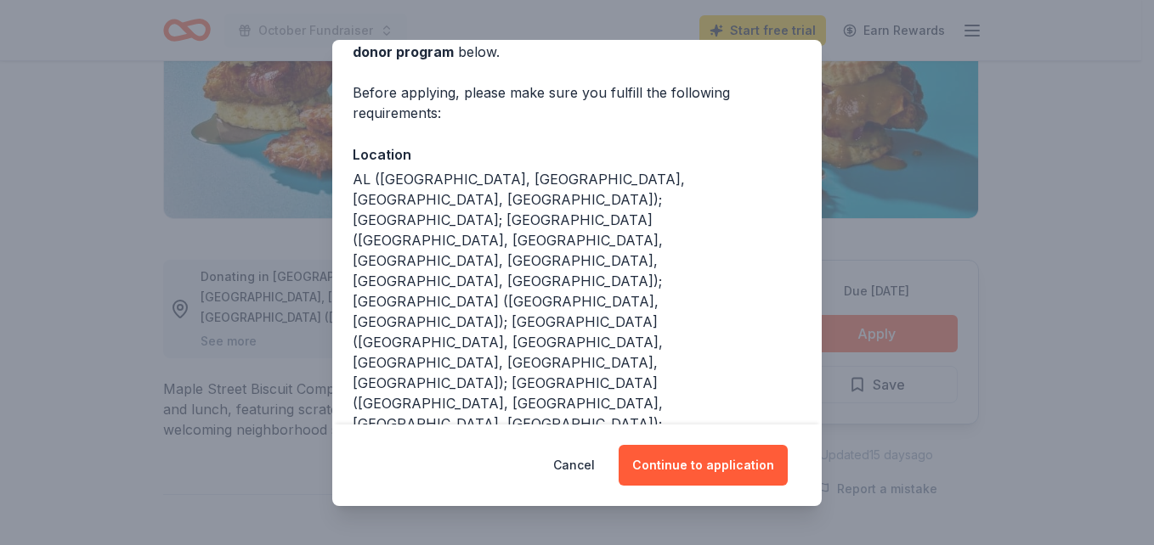
scroll to position [102, 0]
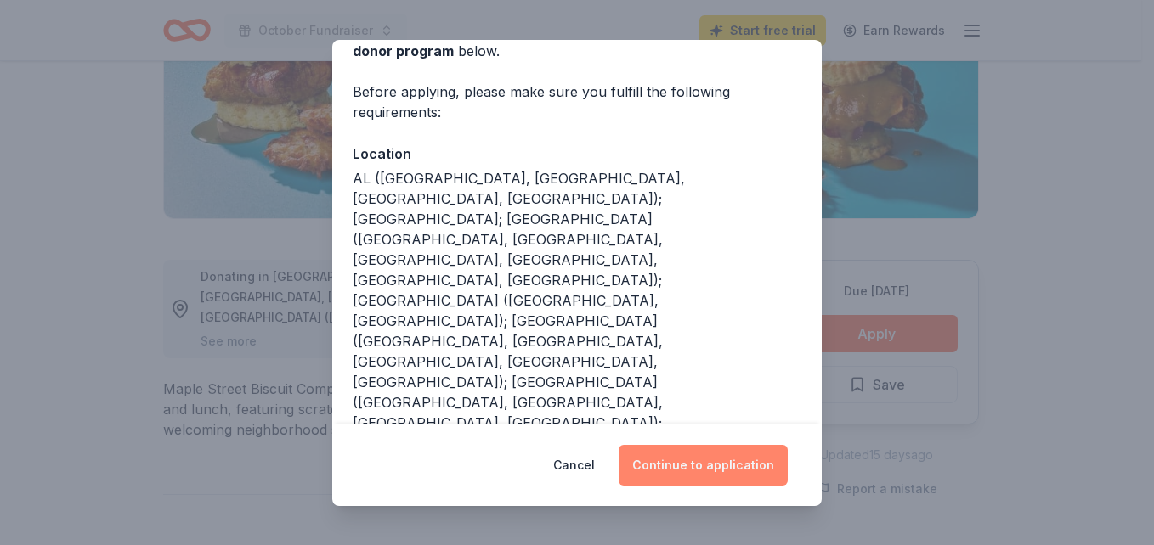
click at [713, 466] on button "Continue to application" at bounding box center [702, 465] width 169 height 41
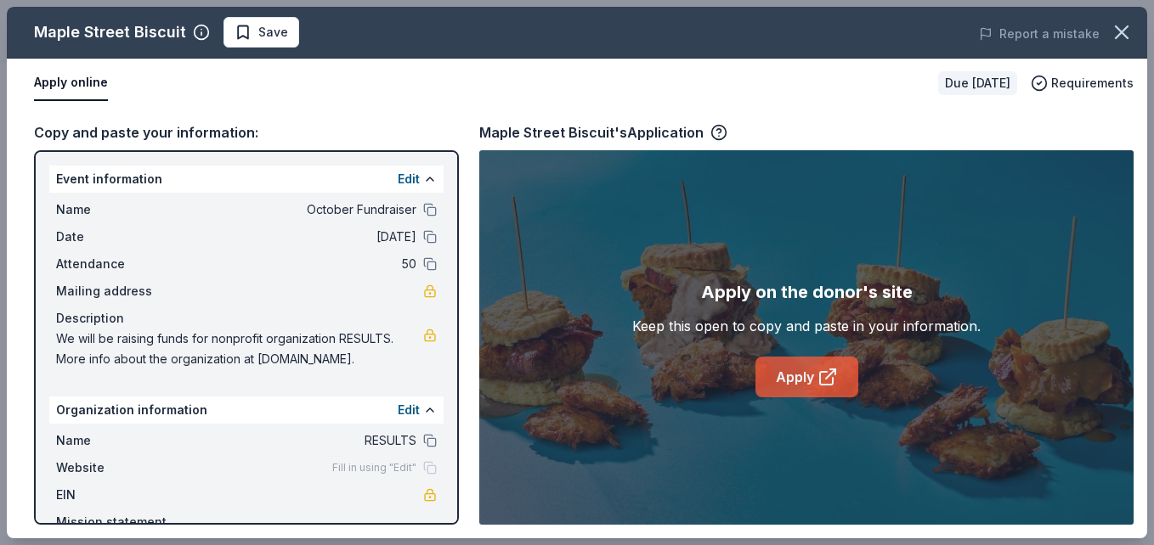
click at [822, 376] on icon at bounding box center [827, 377] width 20 height 20
